Goal: Task Accomplishment & Management: Use online tool/utility

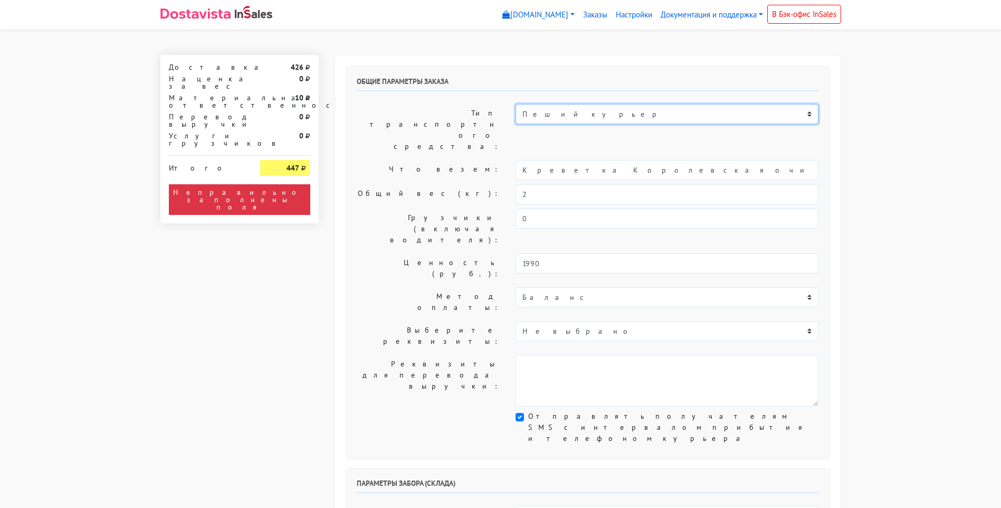
click at [809, 116] on select "Пеший курьер Легковой автомобиль Каблук (до 700 кг) Микроавтобус / портер (до 1…" at bounding box center [667, 114] width 303 height 20
drag, startPoint x: 905, startPoint y: 179, endPoint x: 888, endPoint y: 183, distance: 17.3
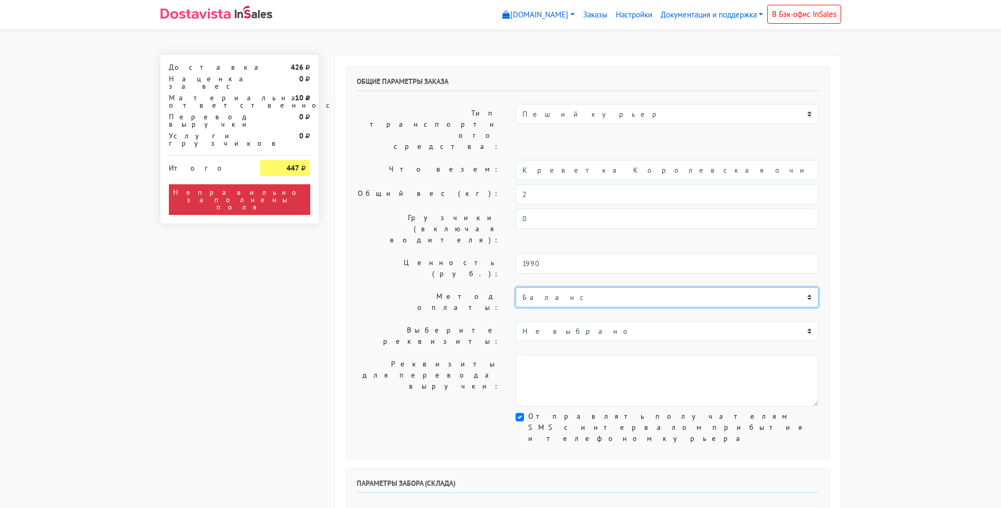
click at [809, 287] on select "Баланс" at bounding box center [667, 297] width 303 height 20
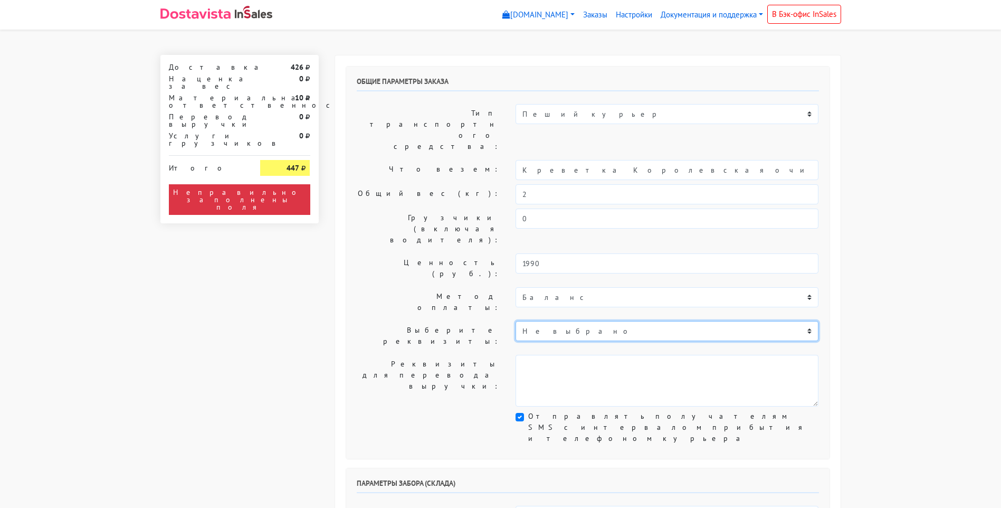
click at [807, 321] on select "Не выбрано" at bounding box center [667, 331] width 303 height 20
click at [810, 321] on select "Не выбрано" at bounding box center [667, 331] width 303 height 20
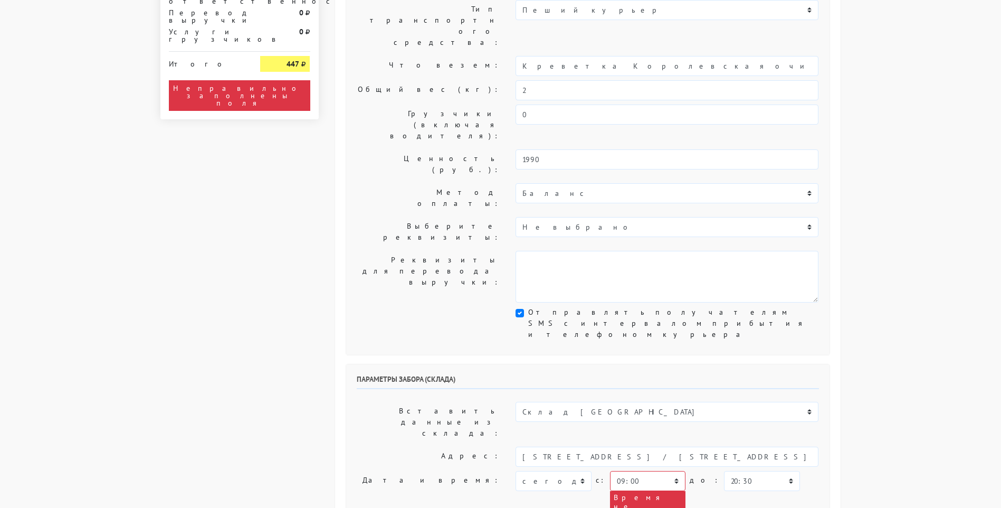
scroll to position [158, 0]
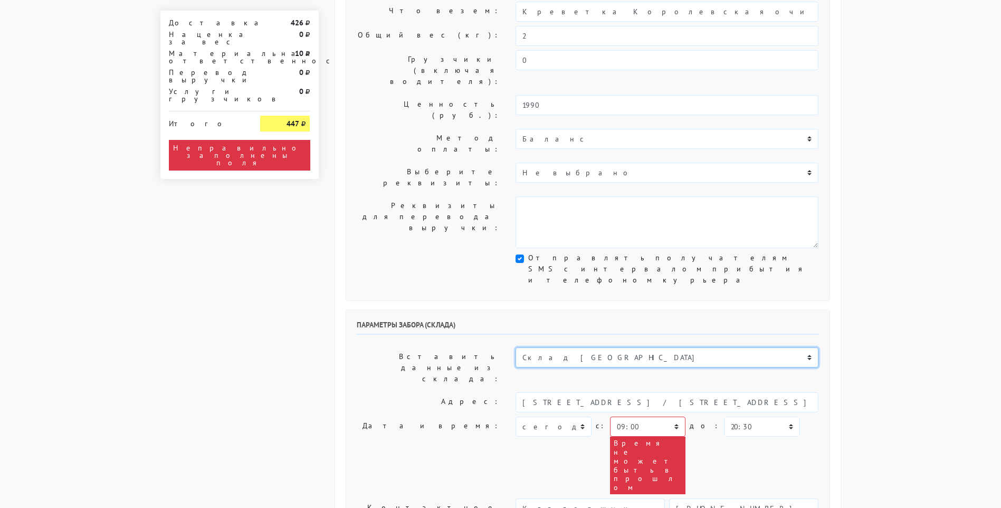
click at [811, 347] on select "Склад [GEOGRAPHIC_DATA]" at bounding box center [667, 357] width 303 height 20
click at [858, 312] on body "myshop-ctt969.myinsales.ru myshop-ctt969.myinsales.ru Выйти Заказы Настройки 0" at bounding box center [500, 461] width 1001 height 1239
click at [669, 417] on select "00:00 00:30 01:00 01:30 02:00 02:30 03:00 03:30 04:00 04:30 05:00 05:30 06:00 0…" at bounding box center [647, 427] width 75 height 20
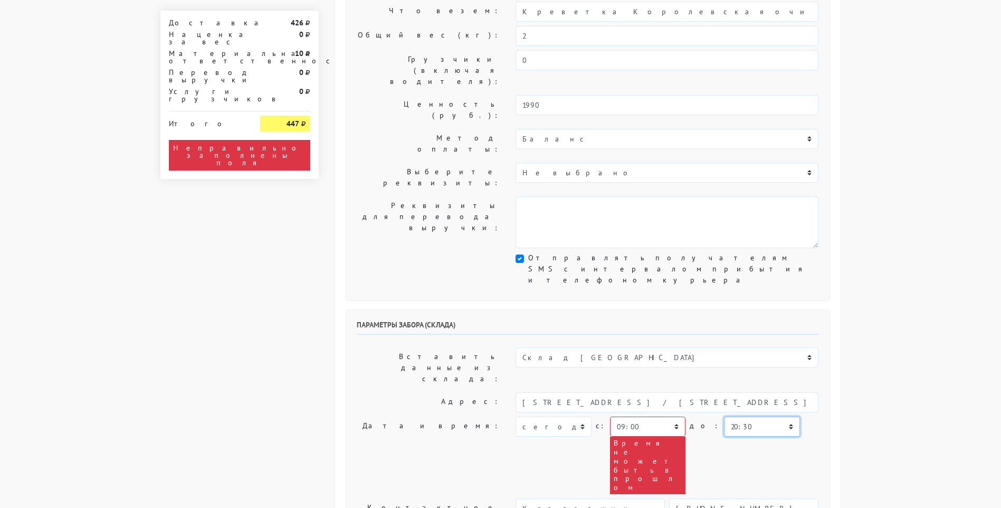
click at [765, 417] on select "00:00 00:30 01:00 01:30 02:00 02:30 03:00 03:30 04:00 04:30 05:00 05:30 06:00 0…" at bounding box center [761, 427] width 75 height 20
click at [671, 417] on select "00:00 00:30 01:00 01:30 02:00 02:30 03:00 03:30 04:00 04:30 05:00 05:30 06:00 0…" at bounding box center [647, 427] width 75 height 20
select select "11:30"
click at [610, 417] on select "00:00 00:30 01:00 01:30 02:00 02:30 03:00 03:30 04:00 04:30 05:00 05:30 06:00 0…" at bounding box center [647, 427] width 75 height 20
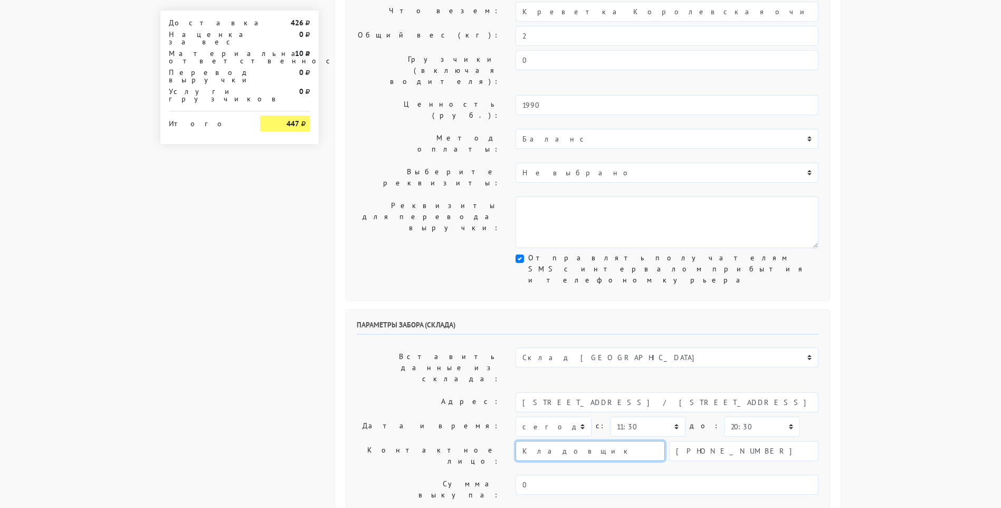
click at [595, 441] on input "Кладовщик" at bounding box center [590, 451] width 149 height 20
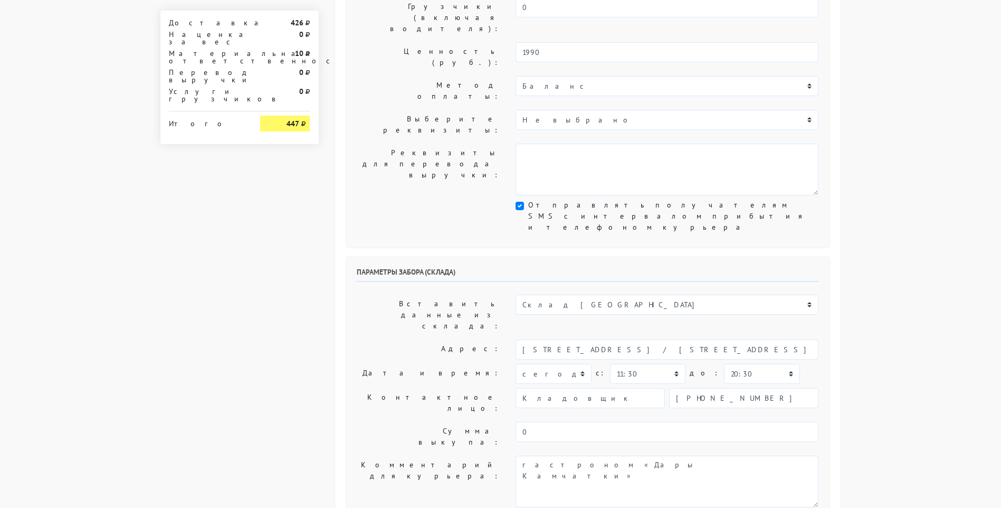
click at [886, 344] on body "myshop-ctt969.myinsales.ru myshop-ctt969.myinsales.ru Выйти Заказы Настройки 0" at bounding box center [500, 379] width 1001 height 1181
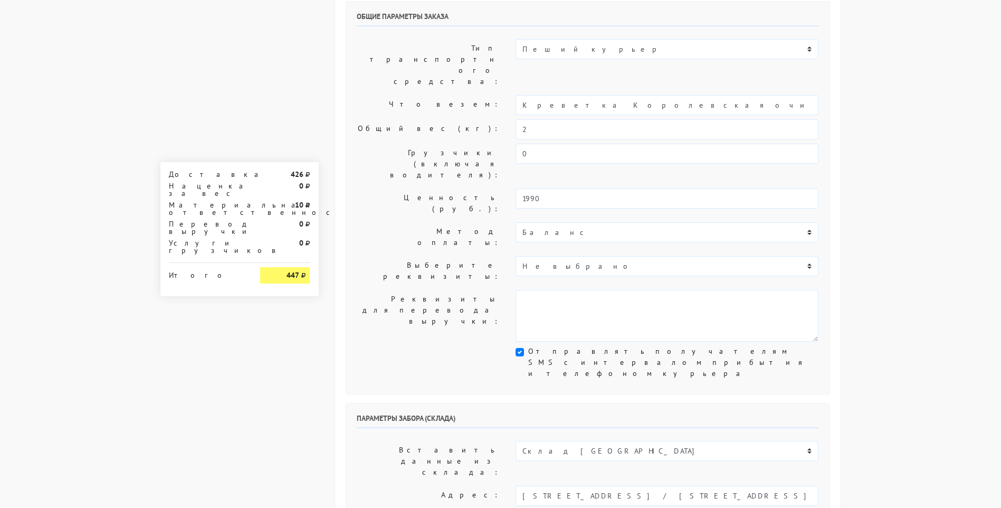
scroll to position [0, 0]
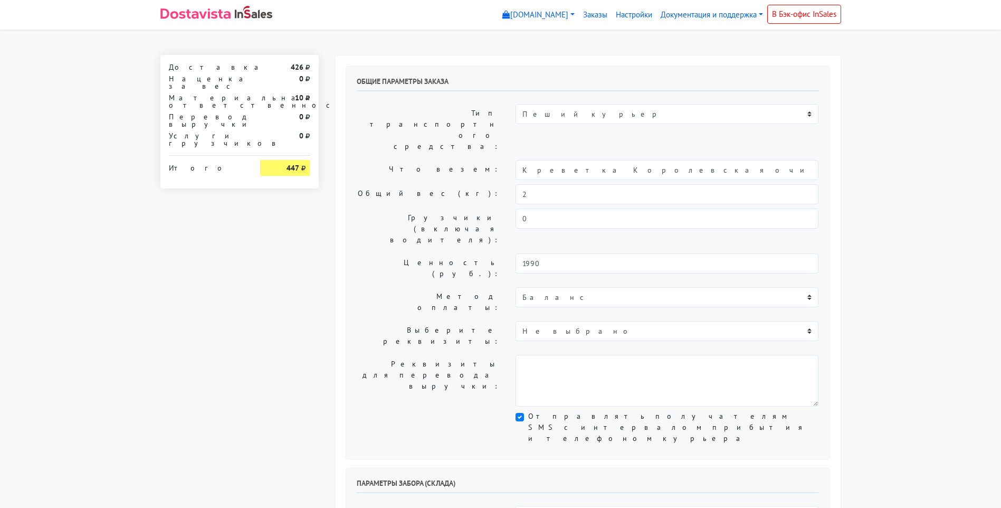
select select "09:00"
